Goal: Information Seeking & Learning: Learn about a topic

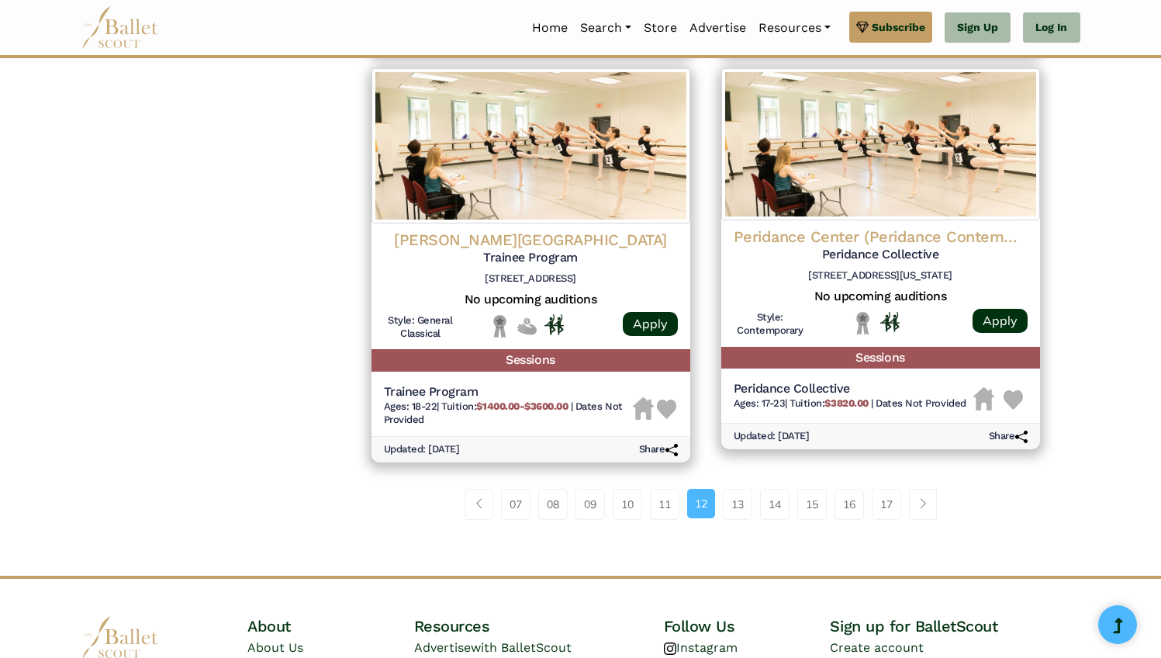
scroll to position [1991, 0]
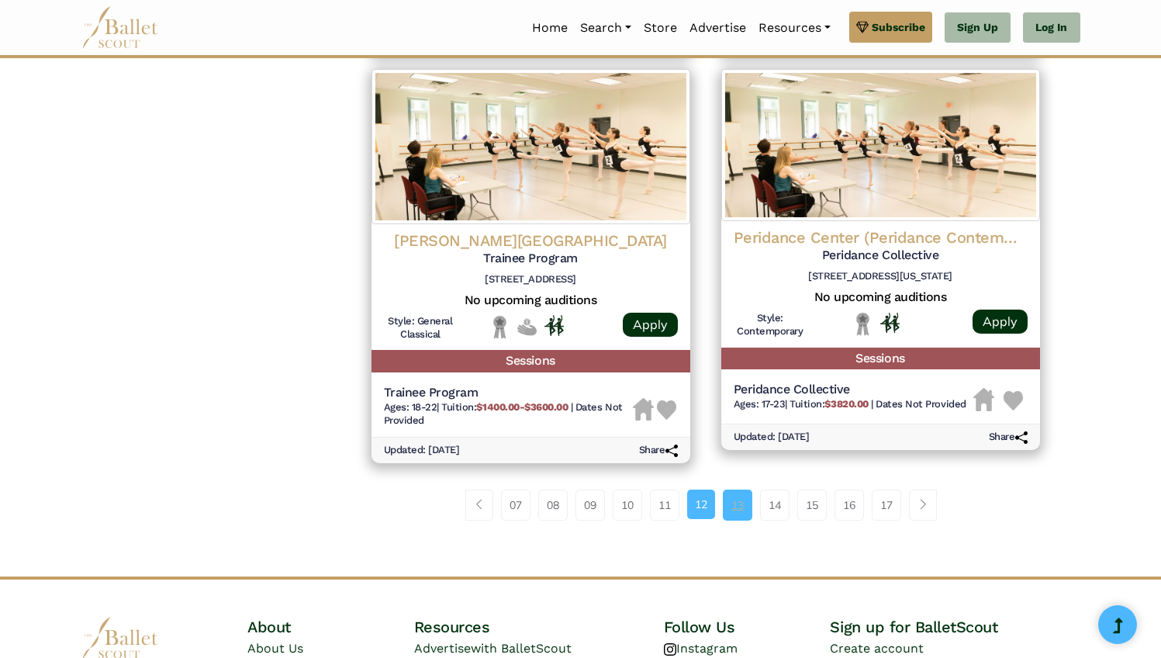
click at [734, 520] on link "13" at bounding box center [737, 504] width 29 height 31
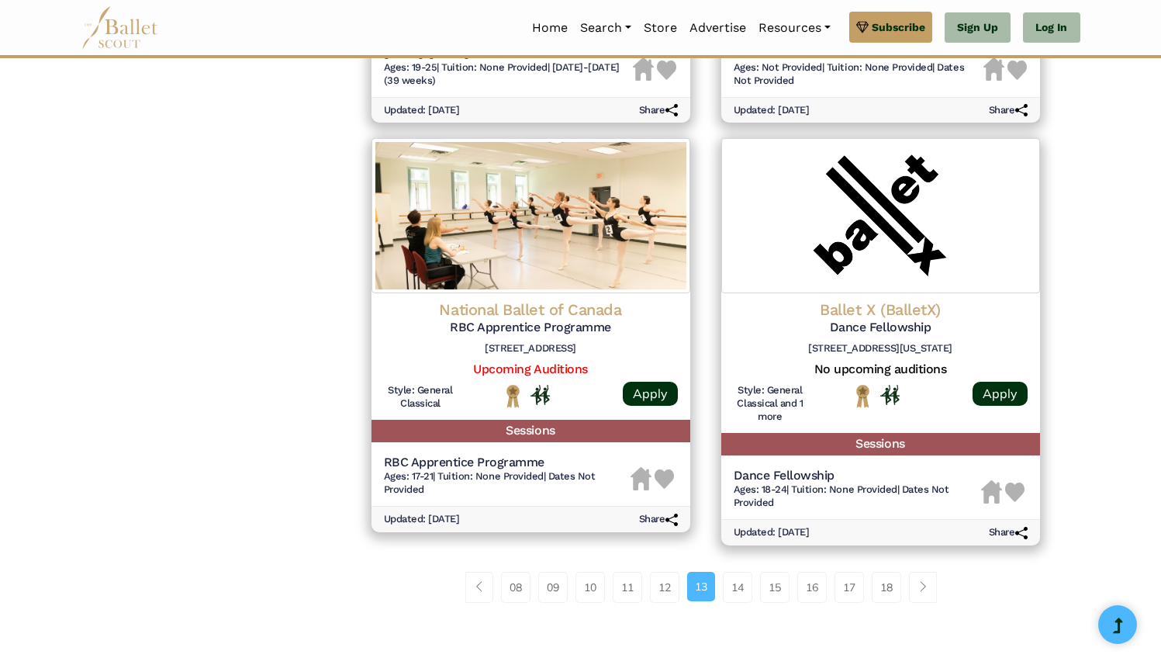
scroll to position [1945, 0]
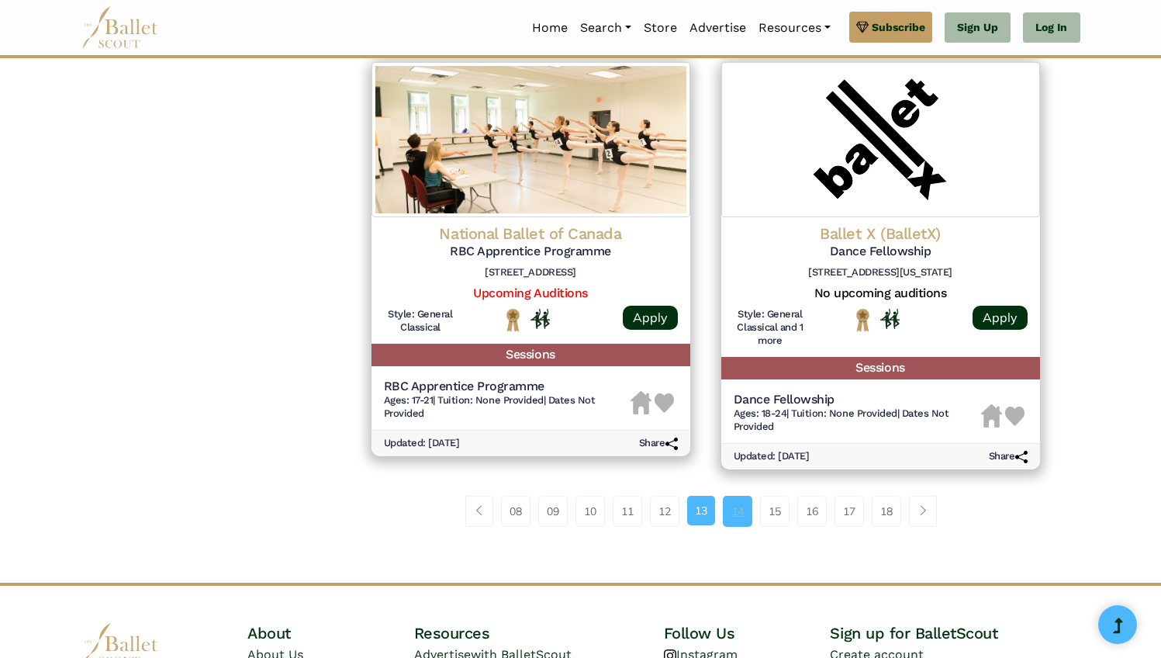
click at [734, 513] on link "14" at bounding box center [737, 511] width 29 height 31
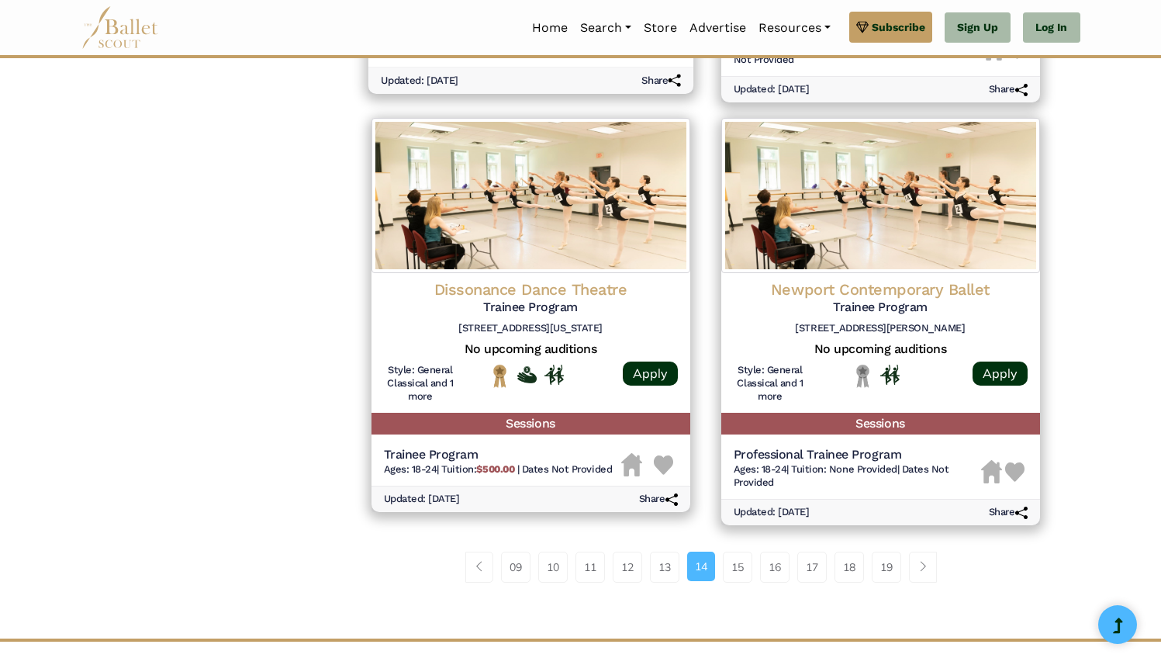
scroll to position [1917, 0]
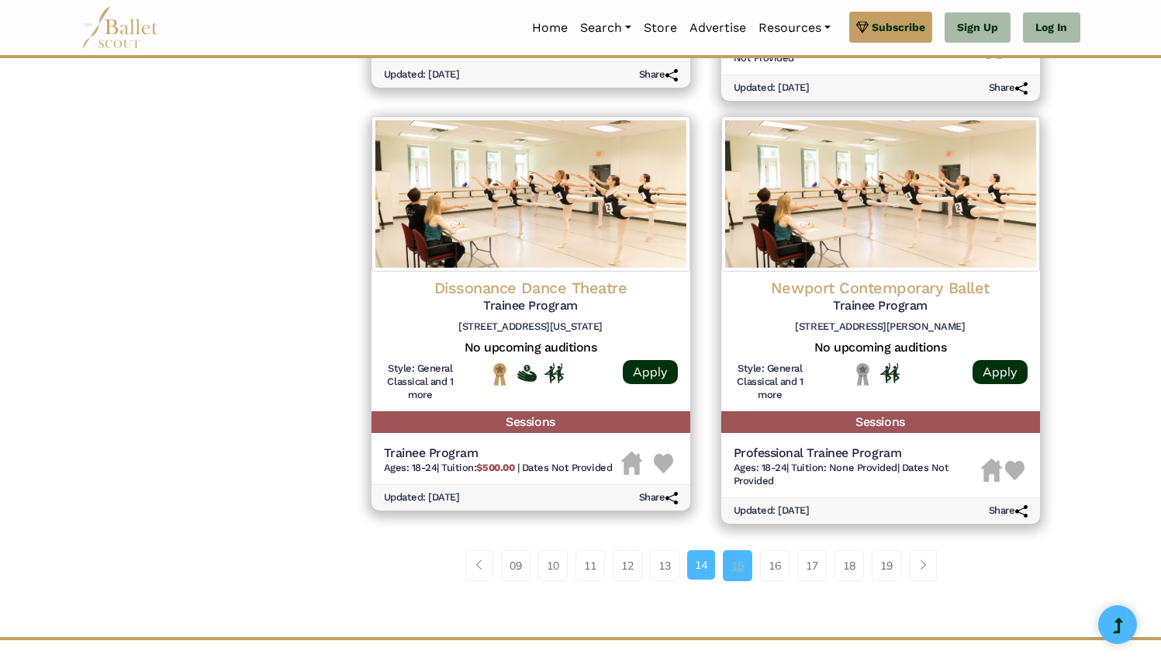
click at [741, 574] on link "15" at bounding box center [737, 565] width 29 height 31
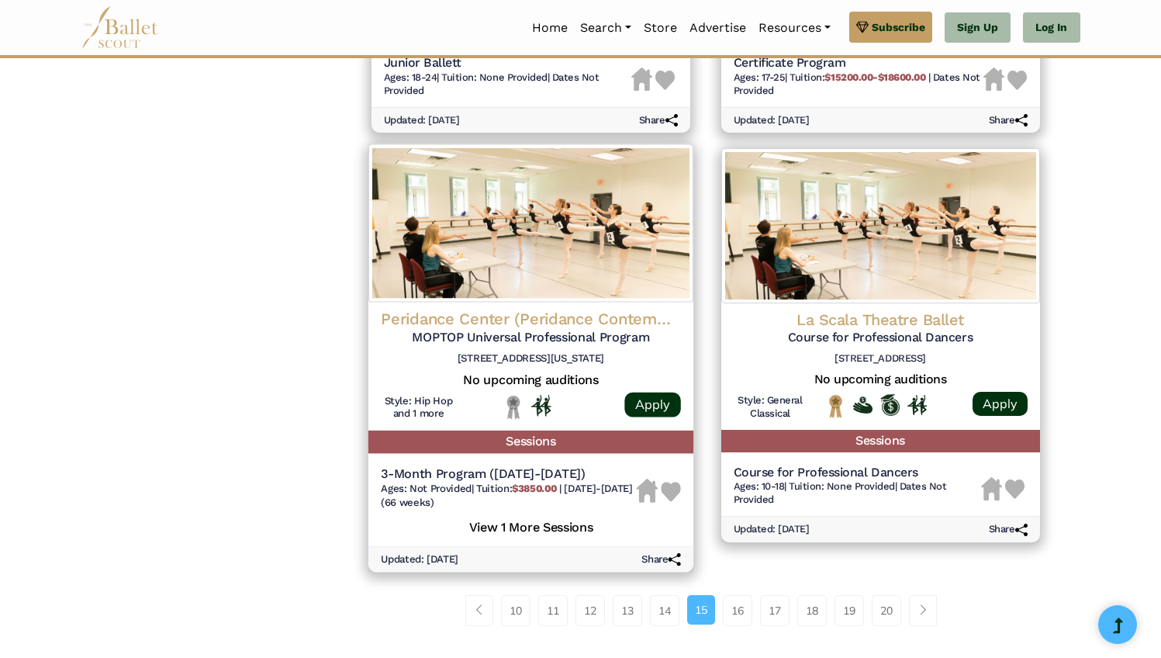
scroll to position [1860, 0]
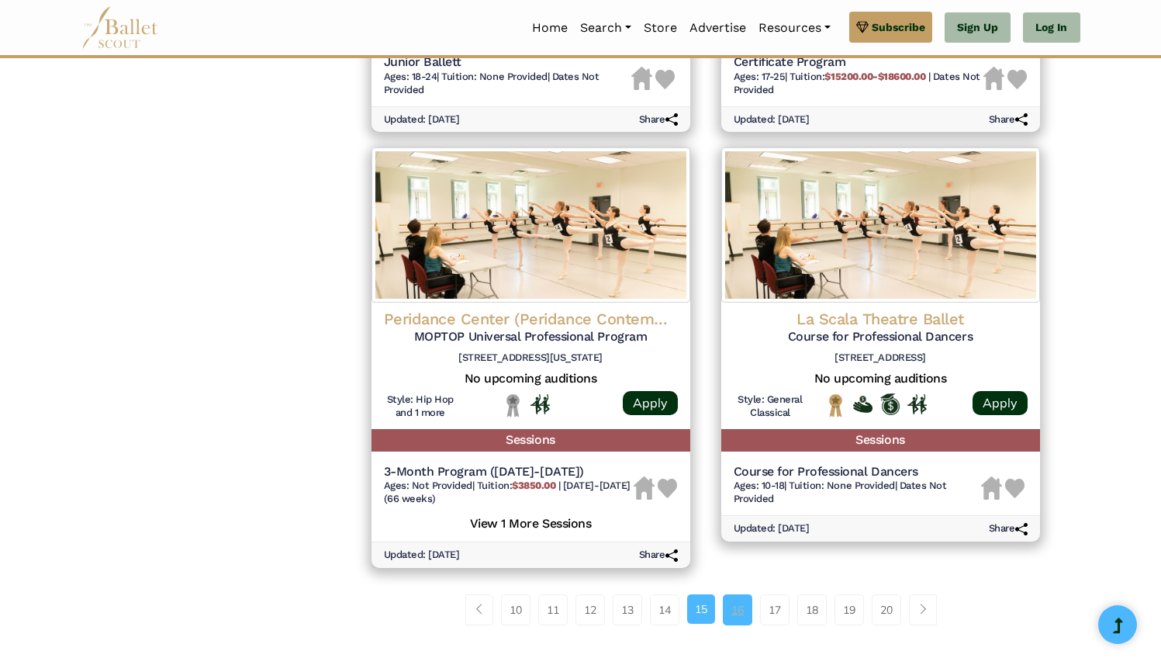
click at [735, 624] on link "16" at bounding box center [737, 609] width 29 height 31
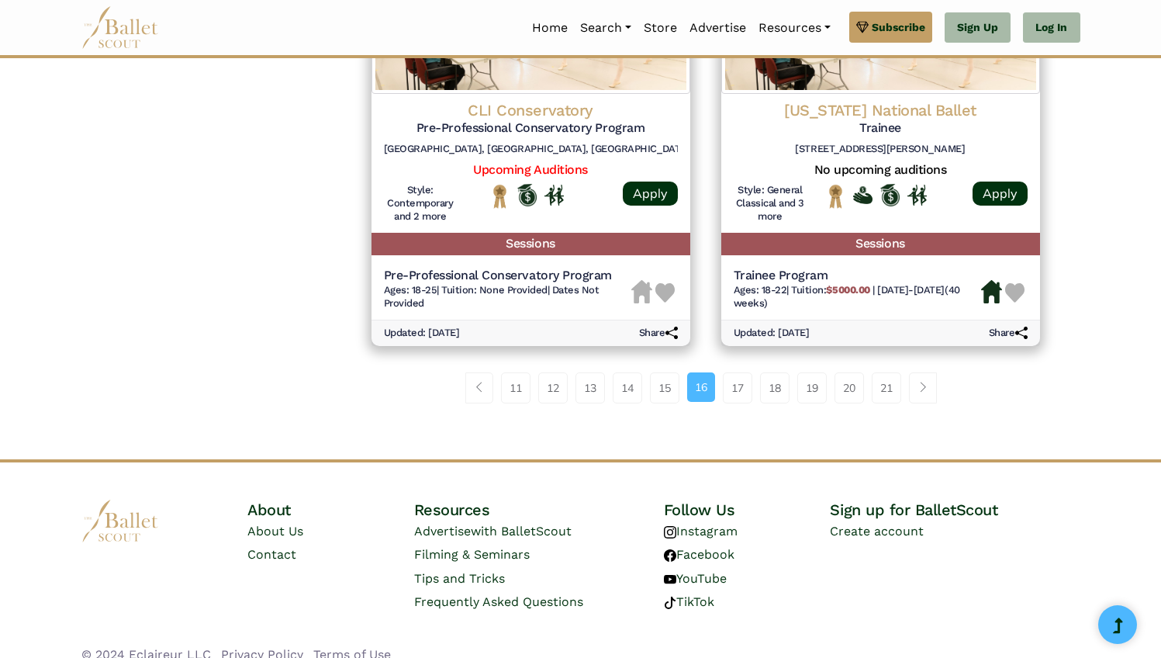
scroll to position [2147, 0]
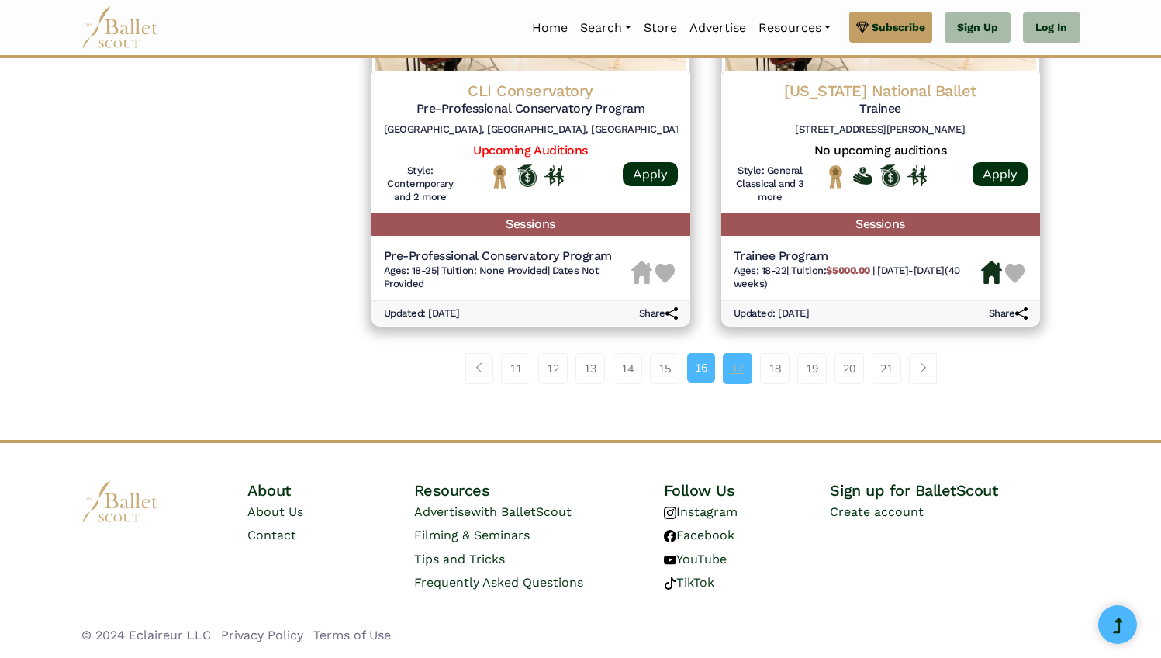
click at [745, 363] on link "17" at bounding box center [737, 368] width 29 height 31
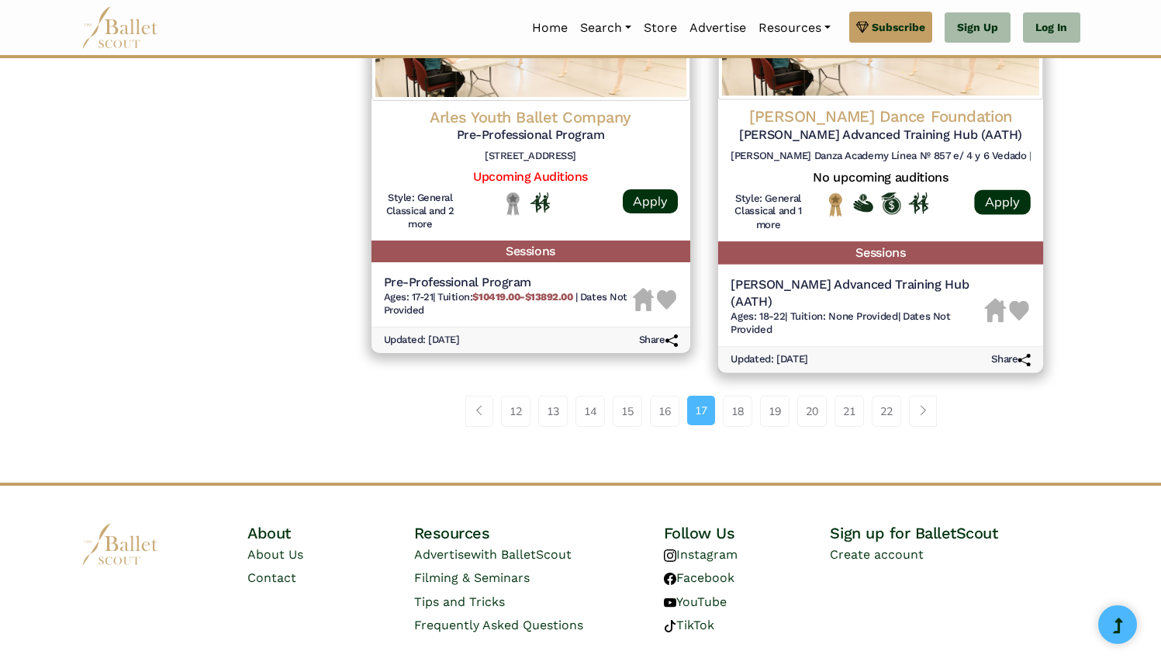
scroll to position [2085, 0]
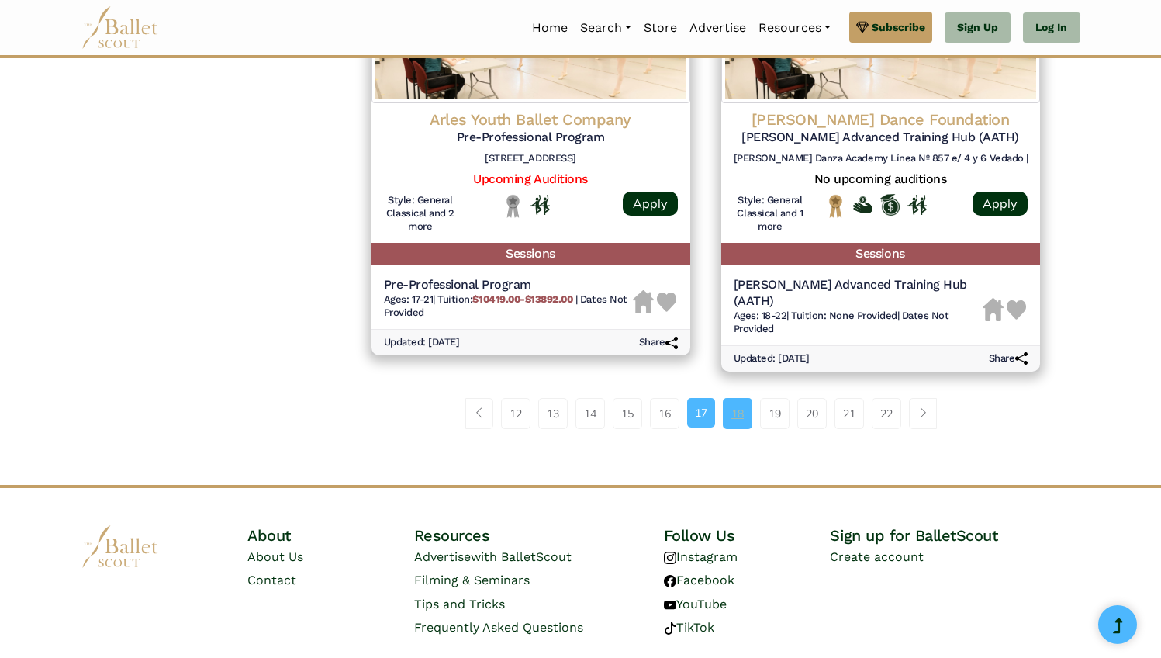
click at [741, 402] on link "18" at bounding box center [737, 413] width 29 height 31
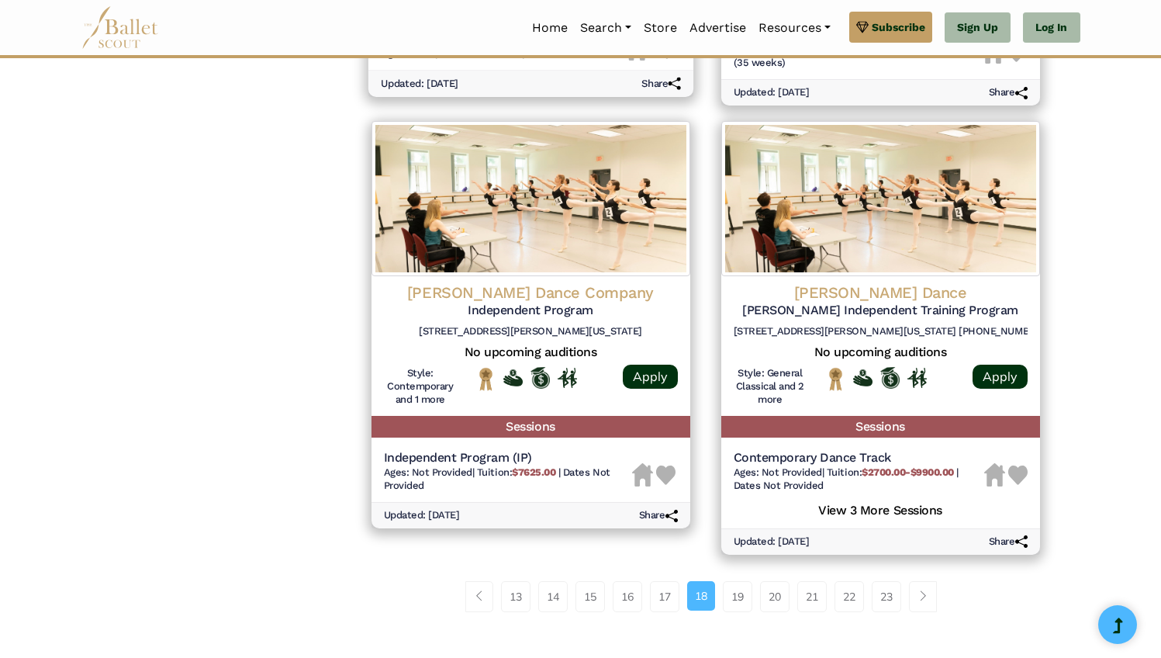
scroll to position [1908, 0]
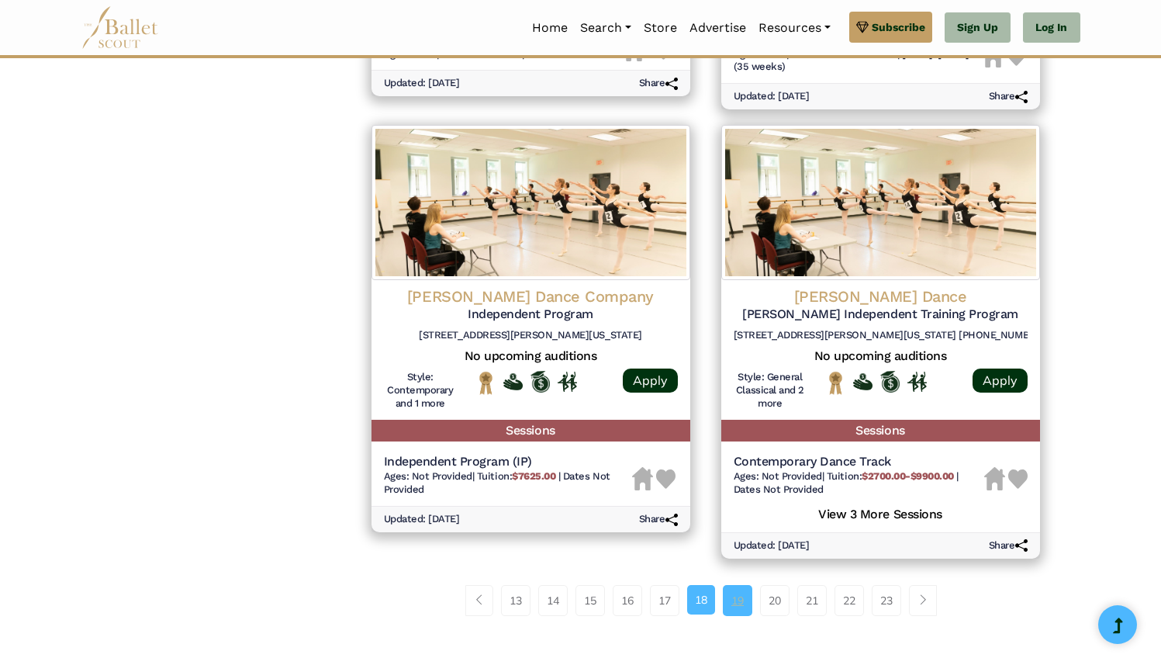
click at [731, 599] on link "19" at bounding box center [737, 600] width 29 height 31
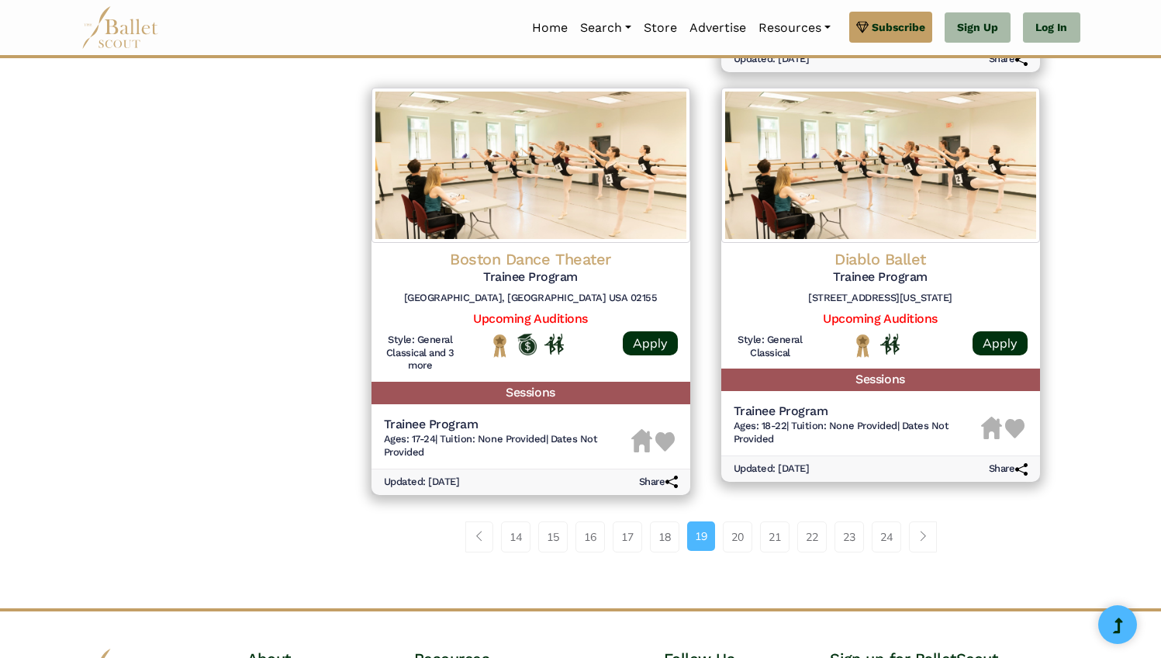
scroll to position [1980, 0]
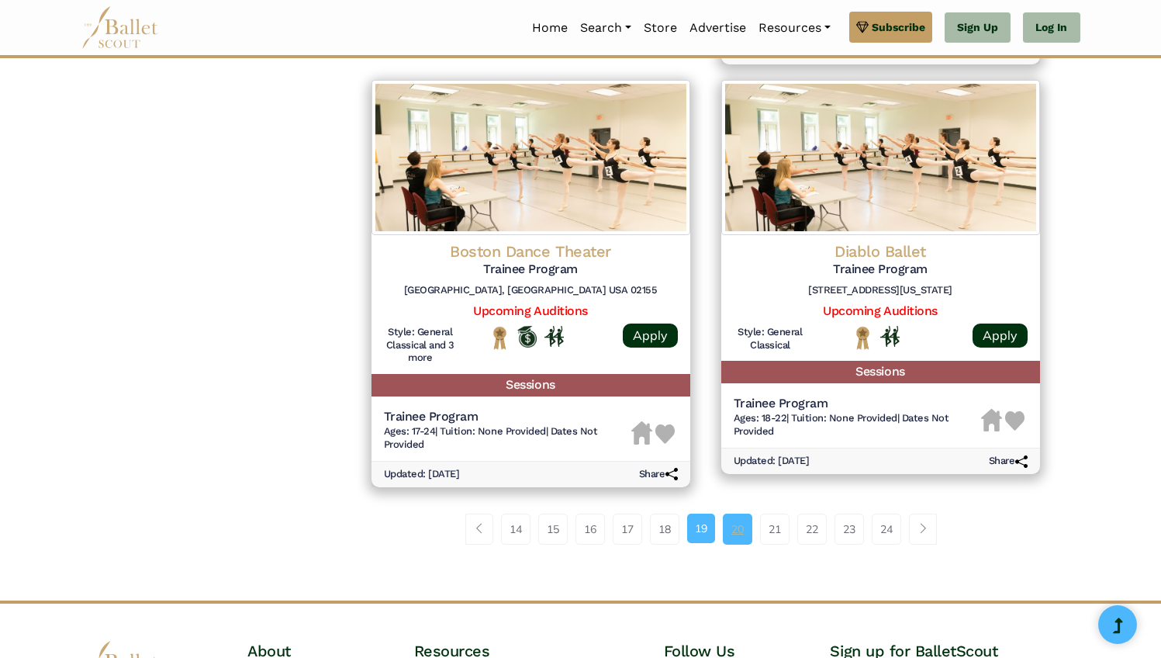
click at [733, 541] on link "20" at bounding box center [737, 528] width 29 height 31
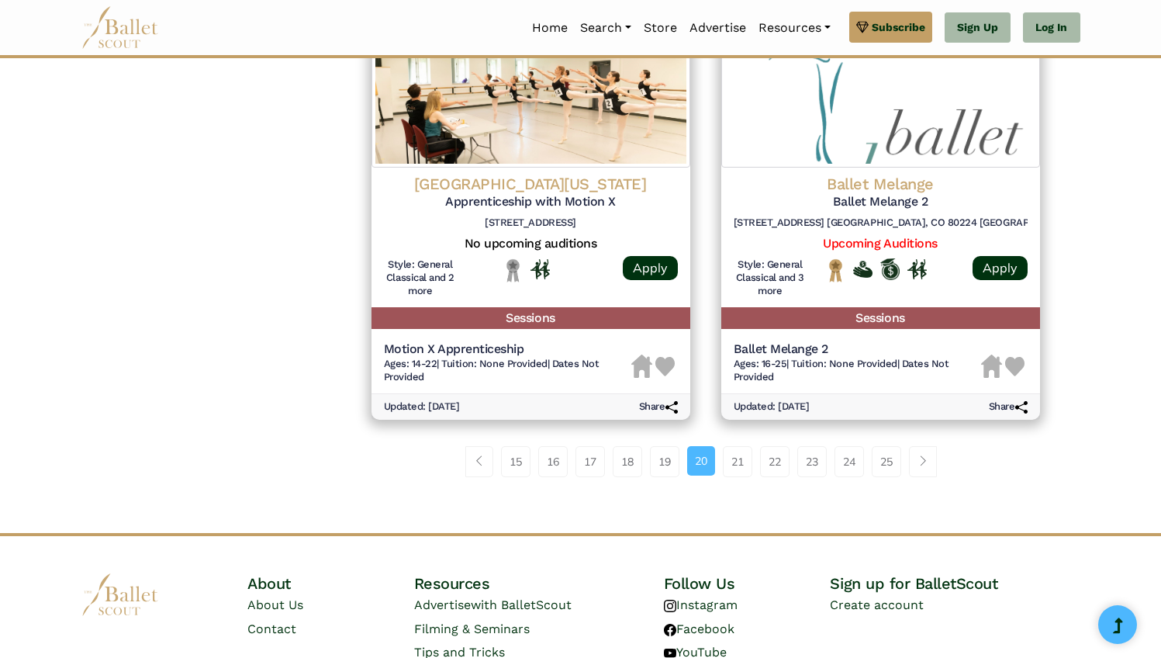
scroll to position [2012, 0]
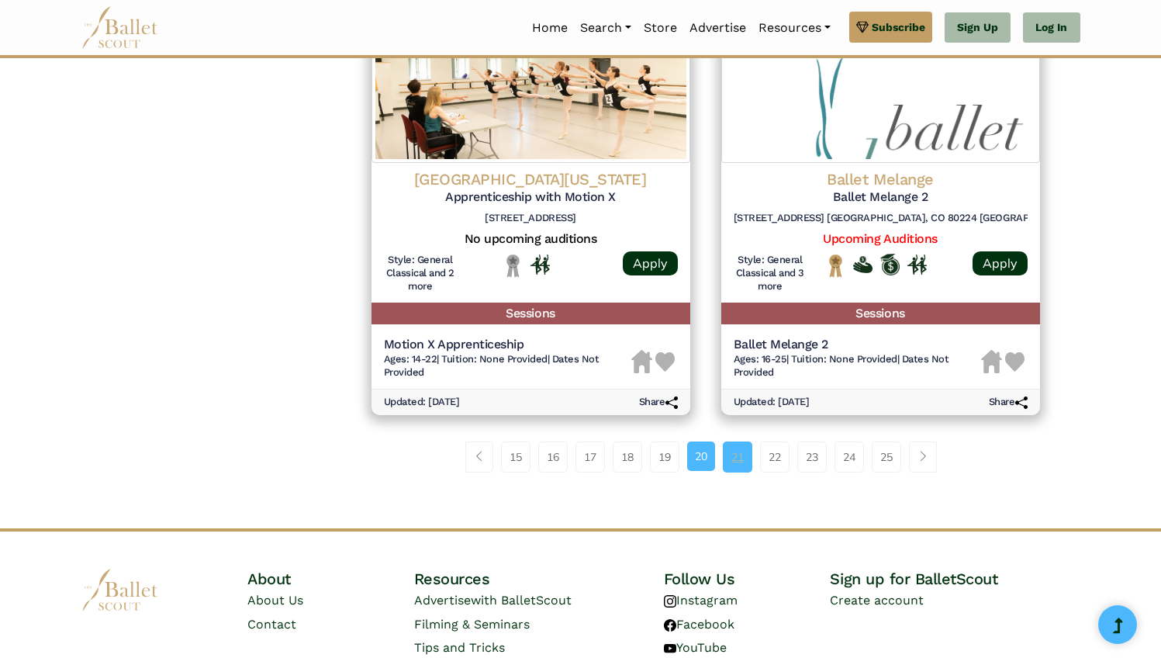
click at [747, 460] on link "21" at bounding box center [737, 456] width 29 height 31
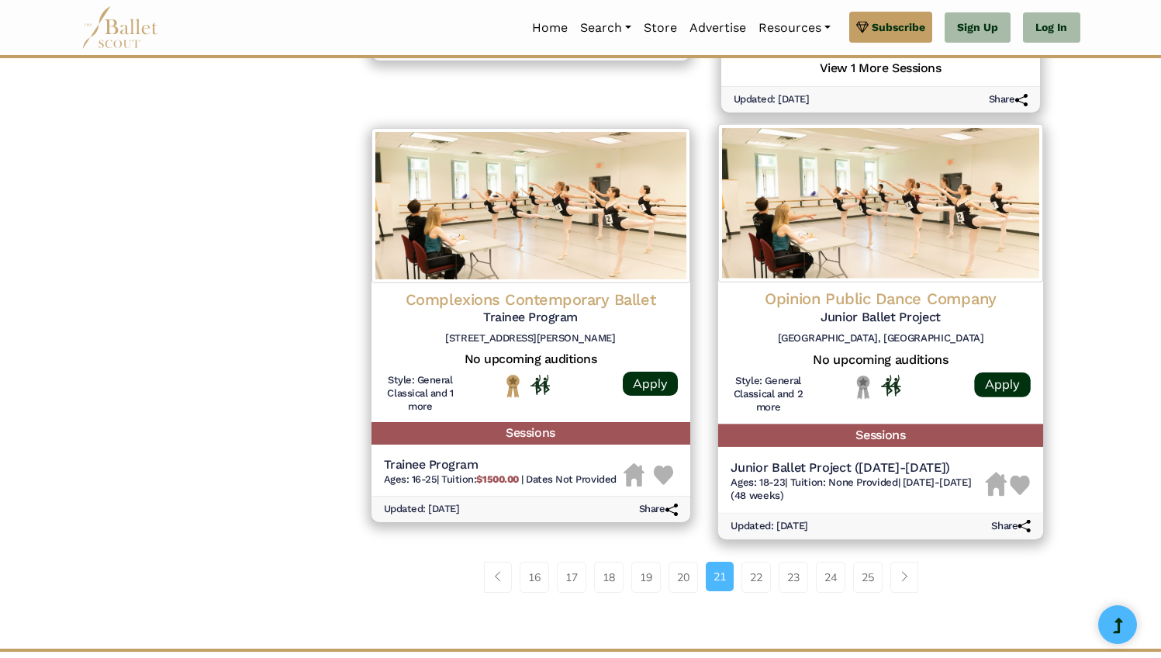
scroll to position [1984, 0]
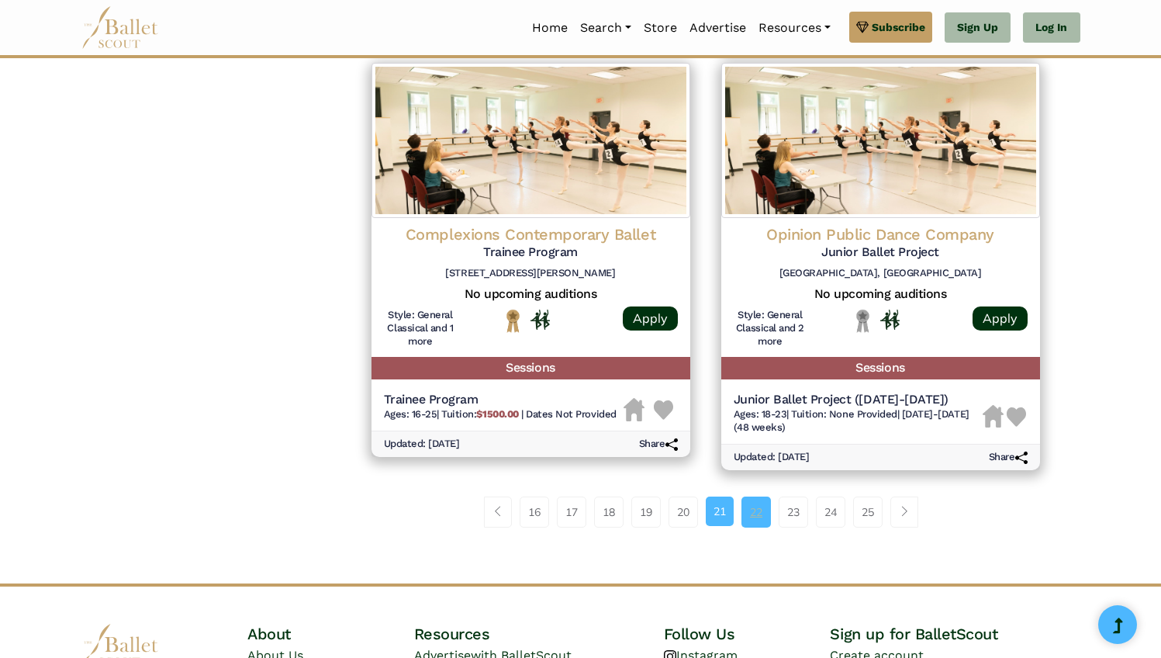
click at [752, 527] on link "22" at bounding box center [755, 511] width 29 height 31
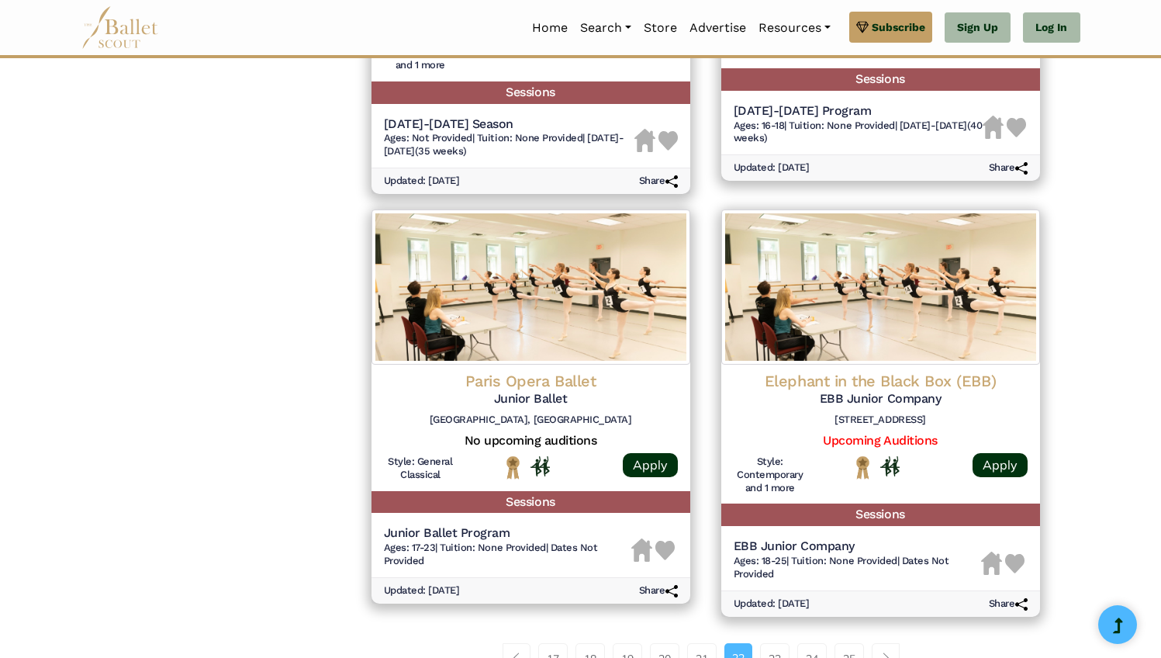
scroll to position [2025, 0]
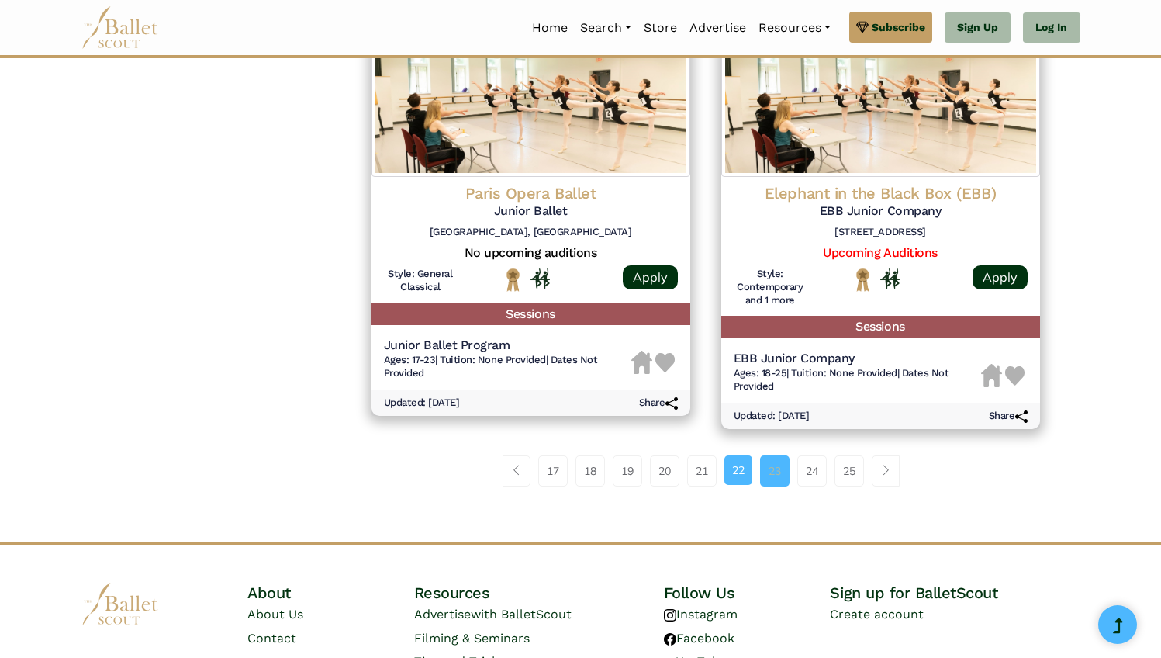
click at [774, 475] on link "23" at bounding box center [774, 470] width 29 height 31
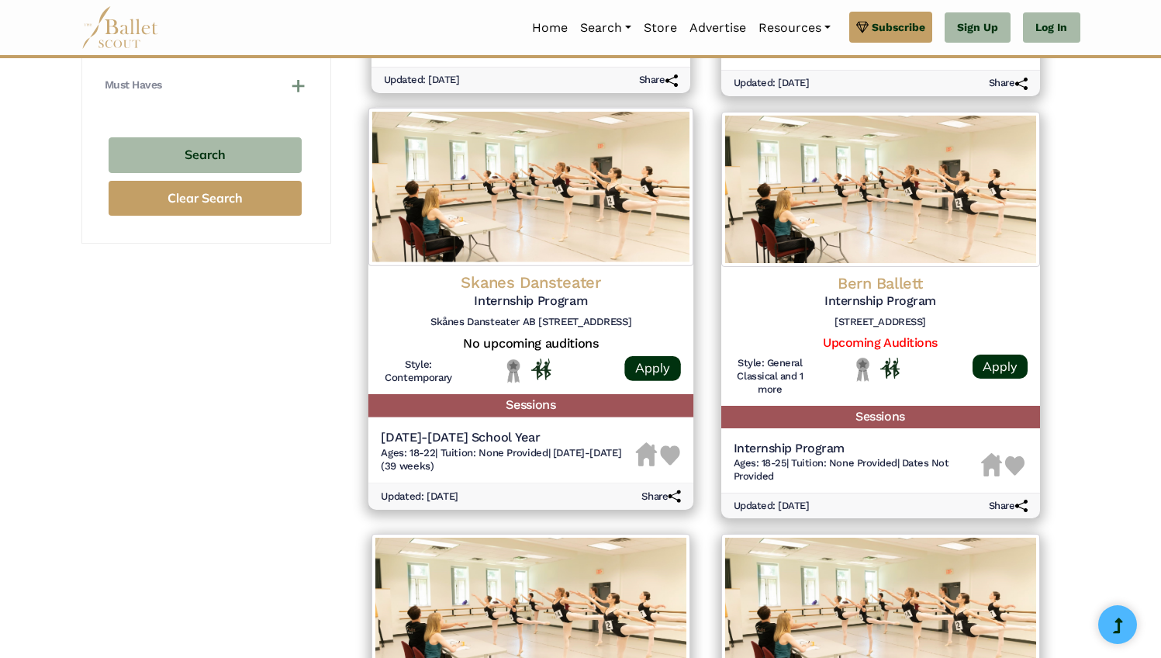
scroll to position [1114, 0]
